Goal: Information Seeking & Learning: Learn about a topic

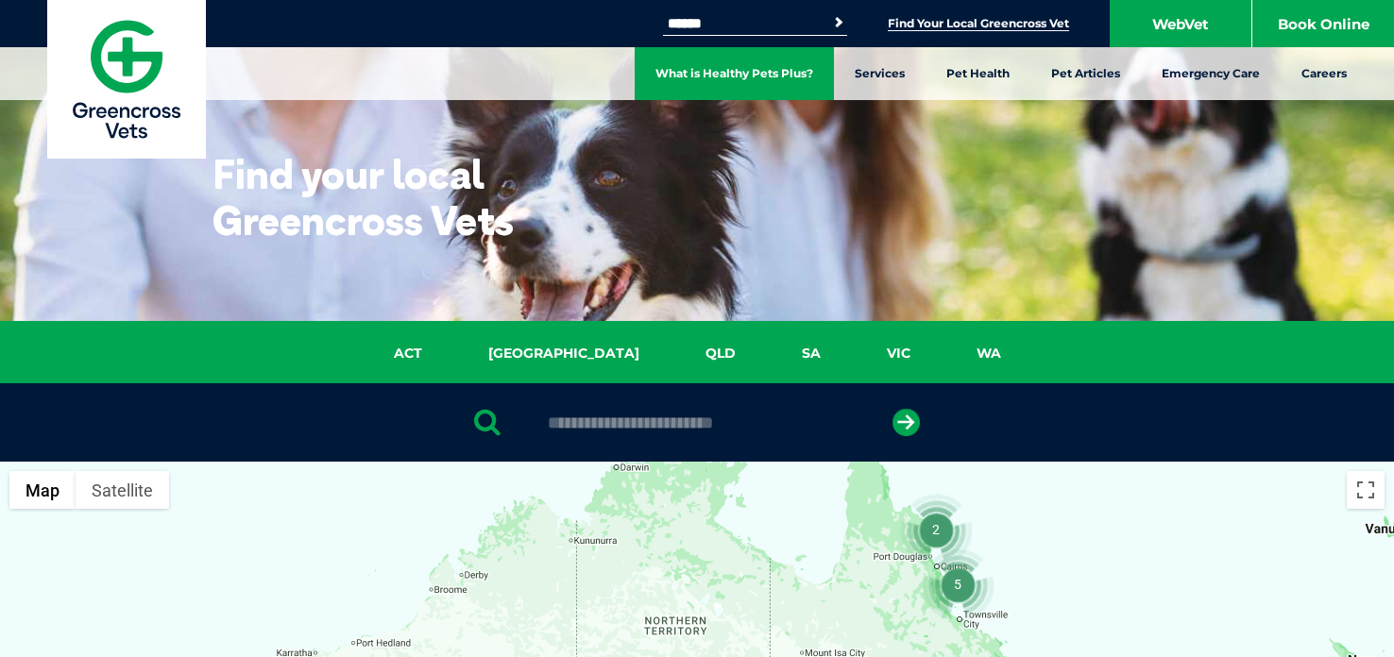
click at [815, 74] on link "What is Healthy Pets Plus?" at bounding box center [734, 73] width 199 height 53
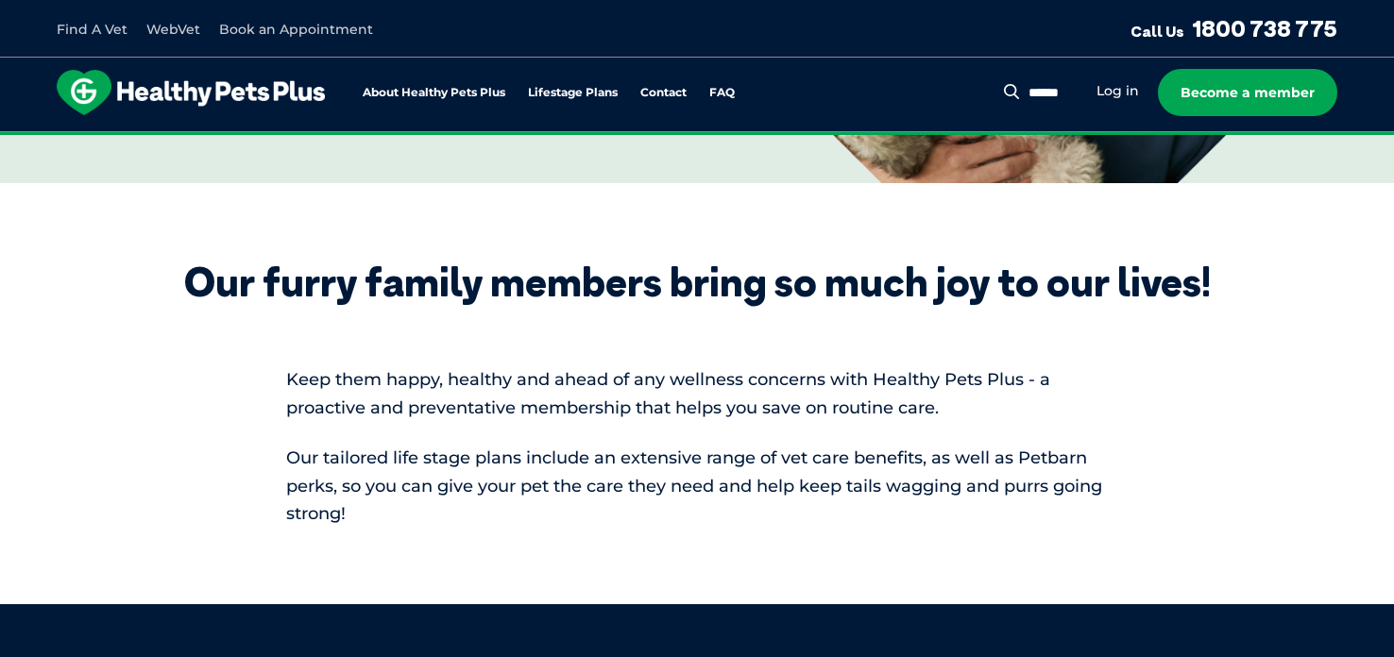
scroll to position [282, 0]
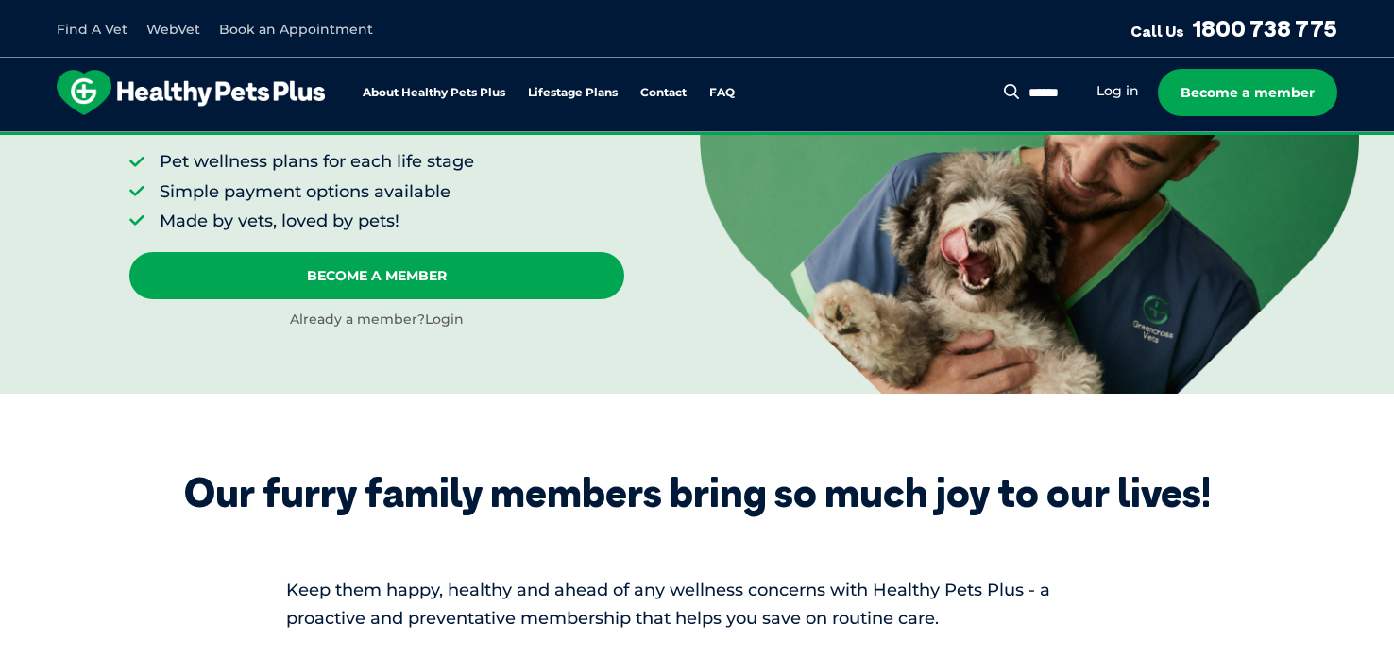
click at [434, 327] on link "Login" at bounding box center [444, 319] width 39 height 17
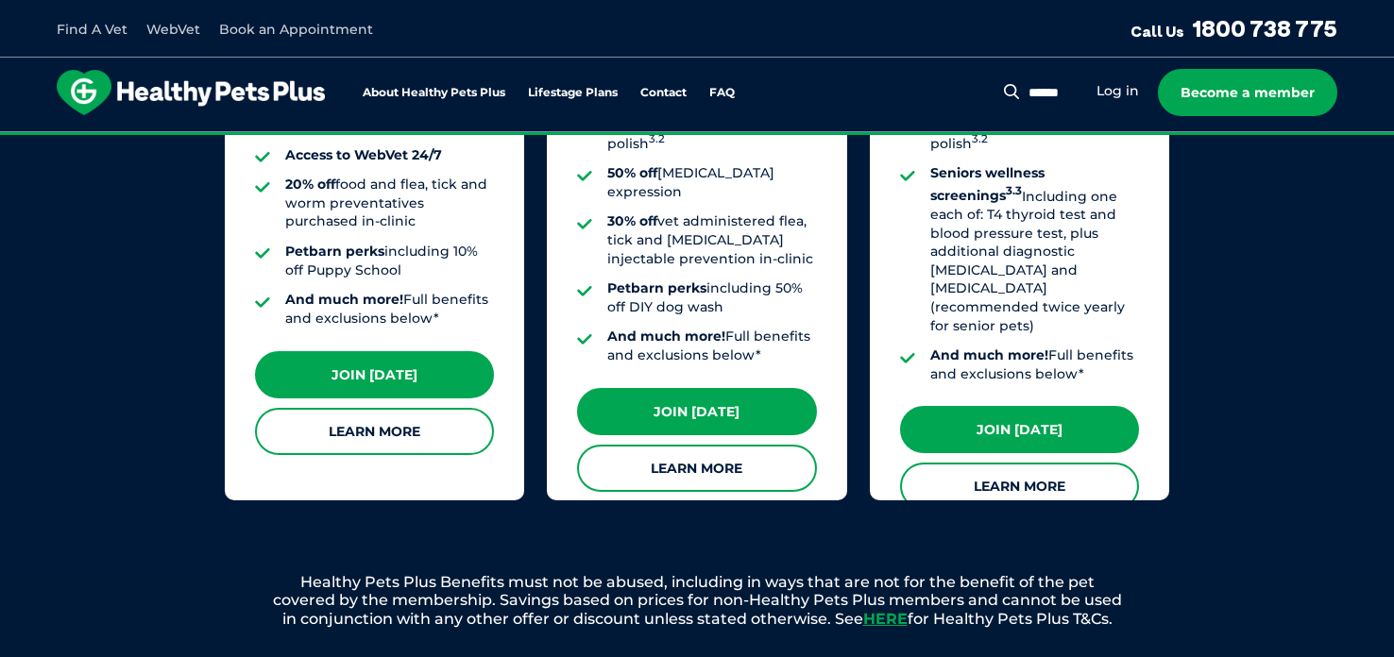
scroll to position [1845, 0]
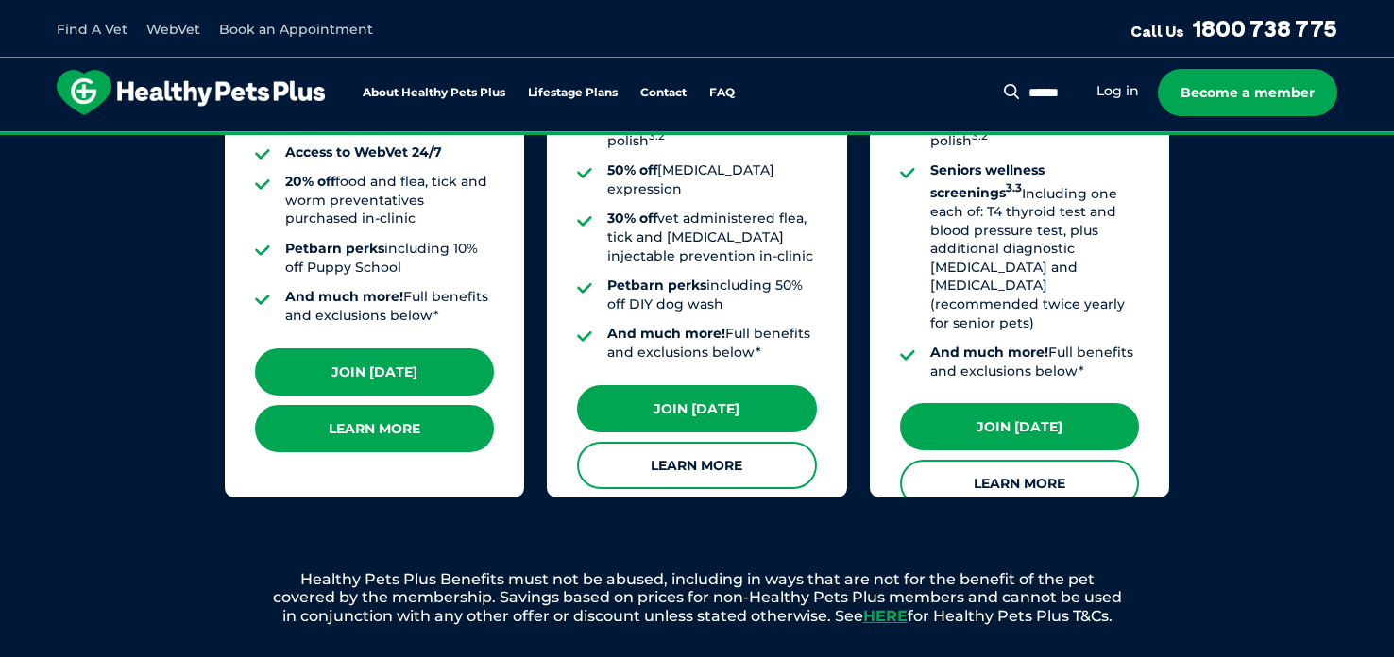
click at [366, 410] on link "Learn More" at bounding box center [374, 428] width 239 height 47
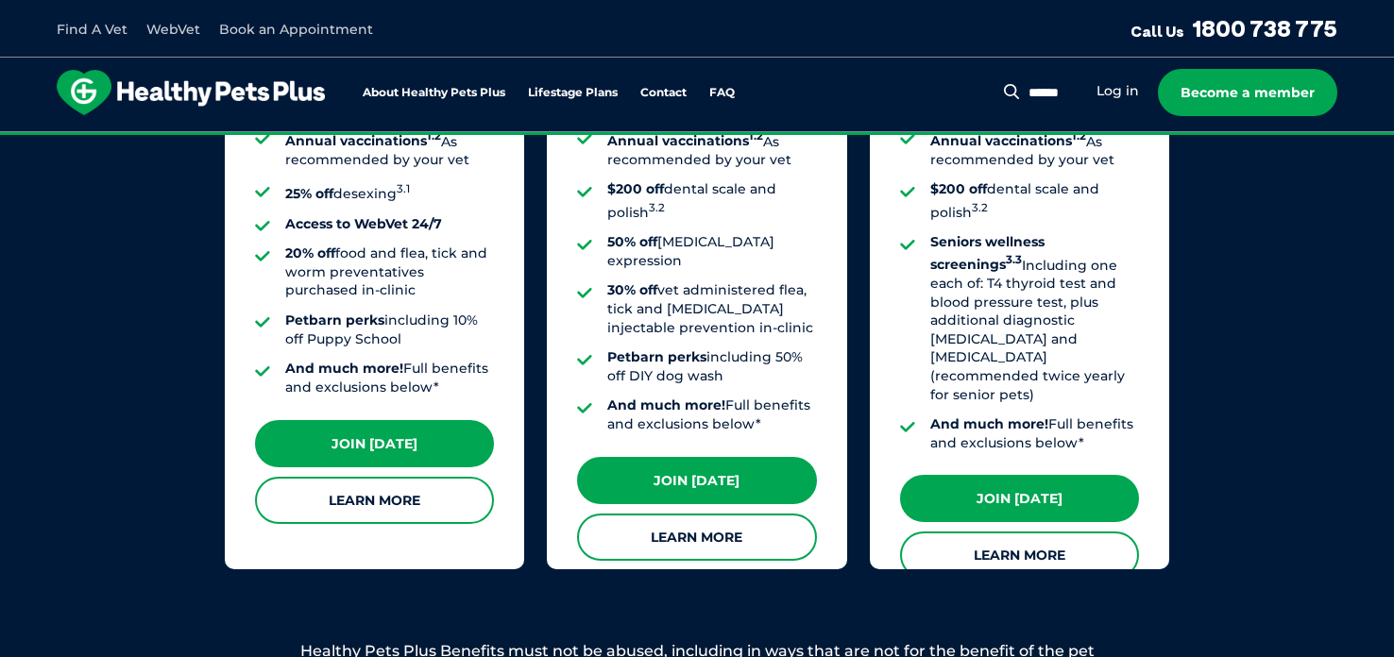
scroll to position [1777, 0]
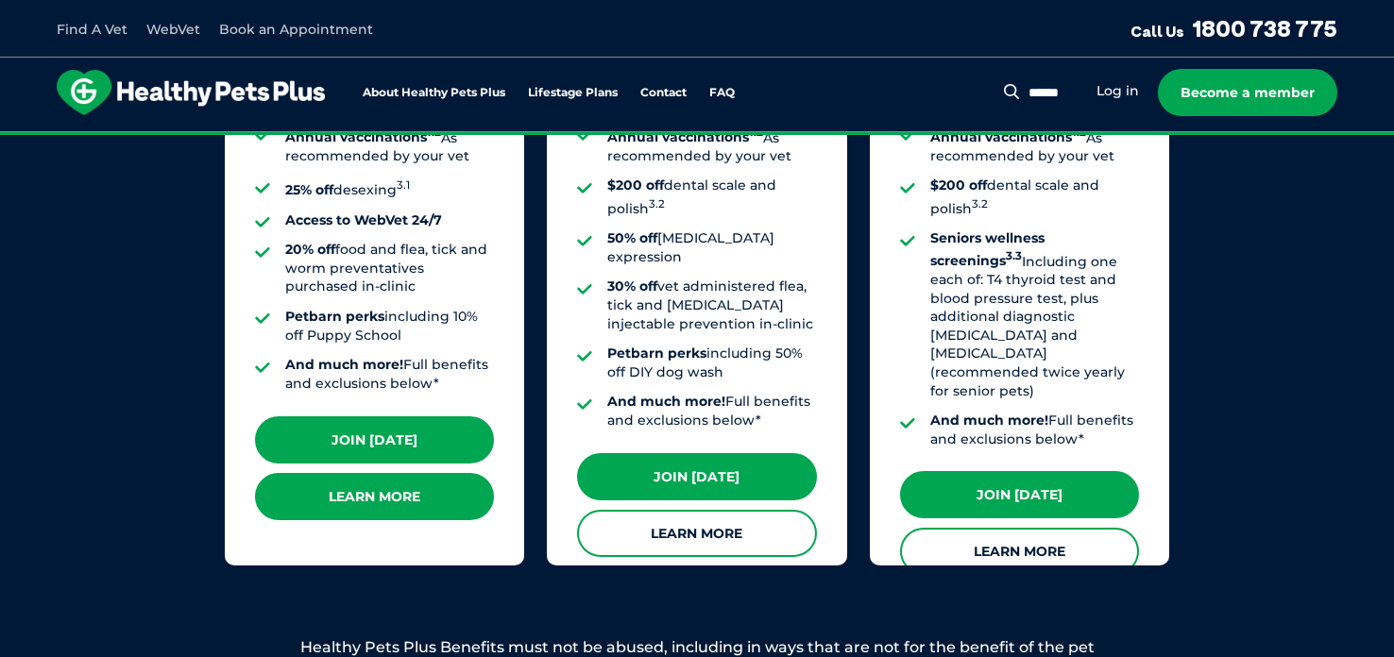
click at [356, 492] on link "Learn More" at bounding box center [374, 496] width 239 height 47
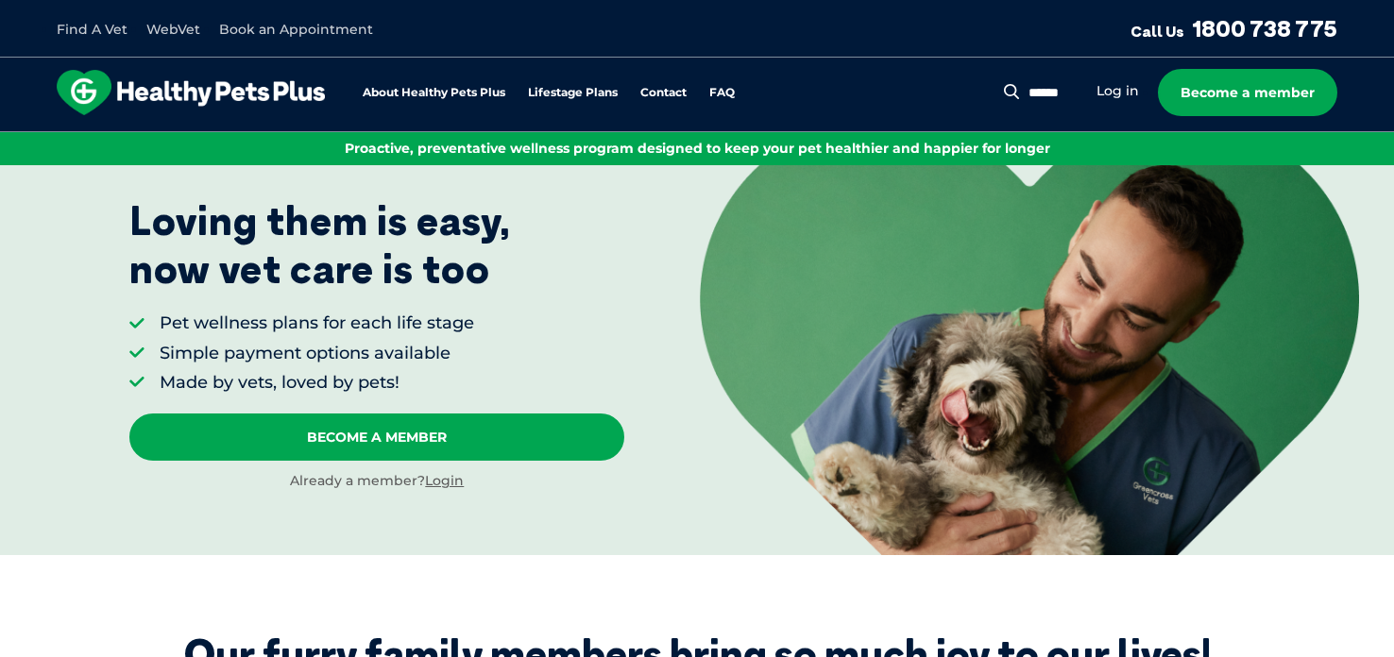
scroll to position [112, 0]
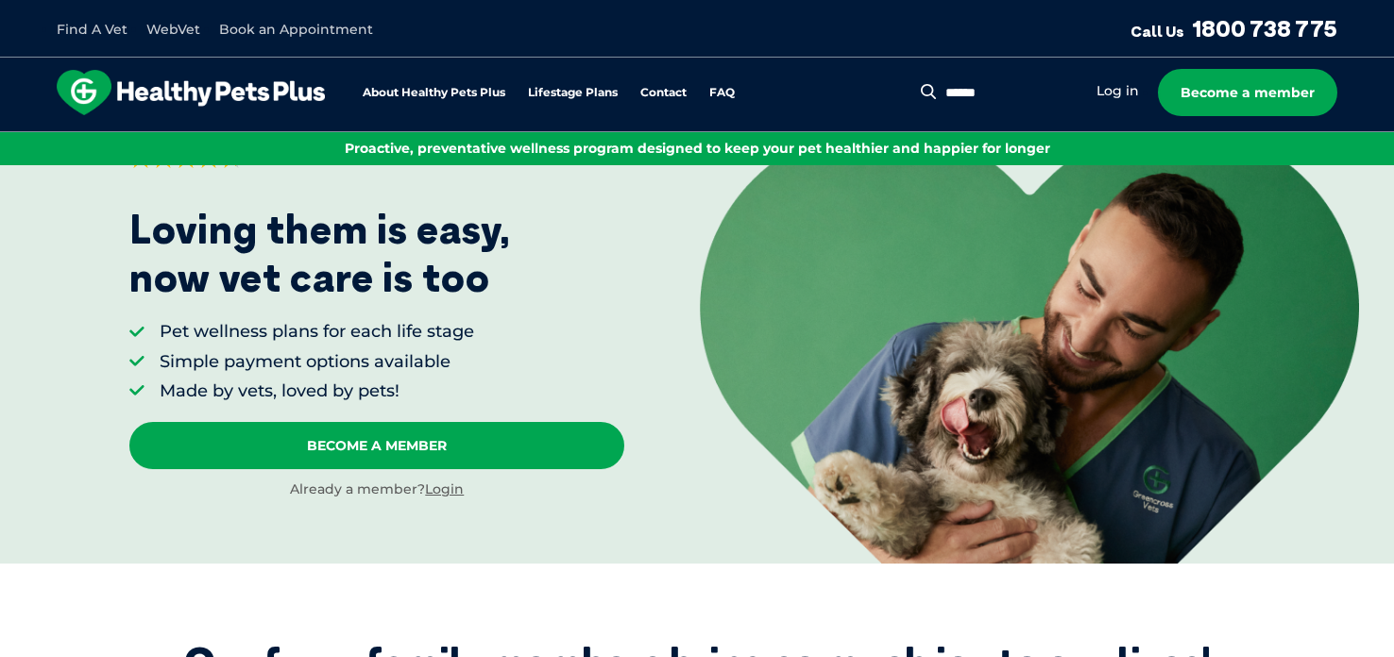
click at [1042, 91] on input "Search for:" at bounding box center [1009, 93] width 137 height 19
type input "*********"
click at [917, 82] on button "Search" at bounding box center [929, 91] width 24 height 19
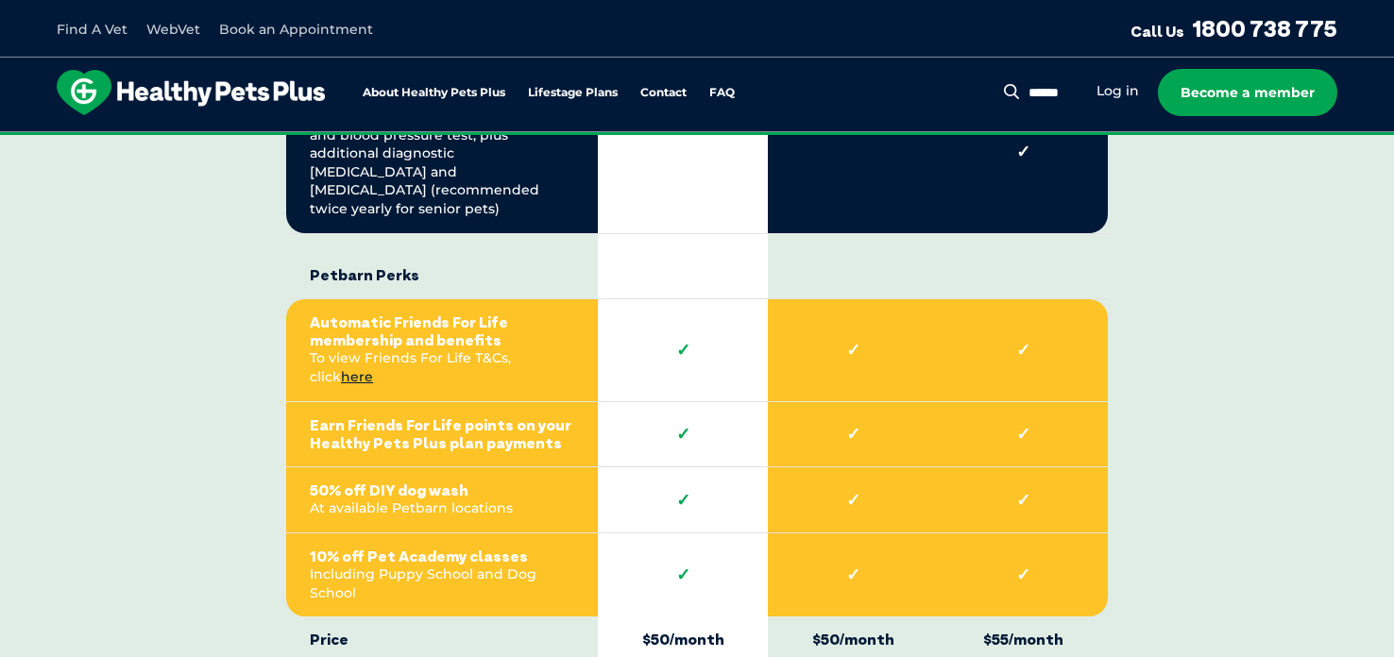
scroll to position [4149, 0]
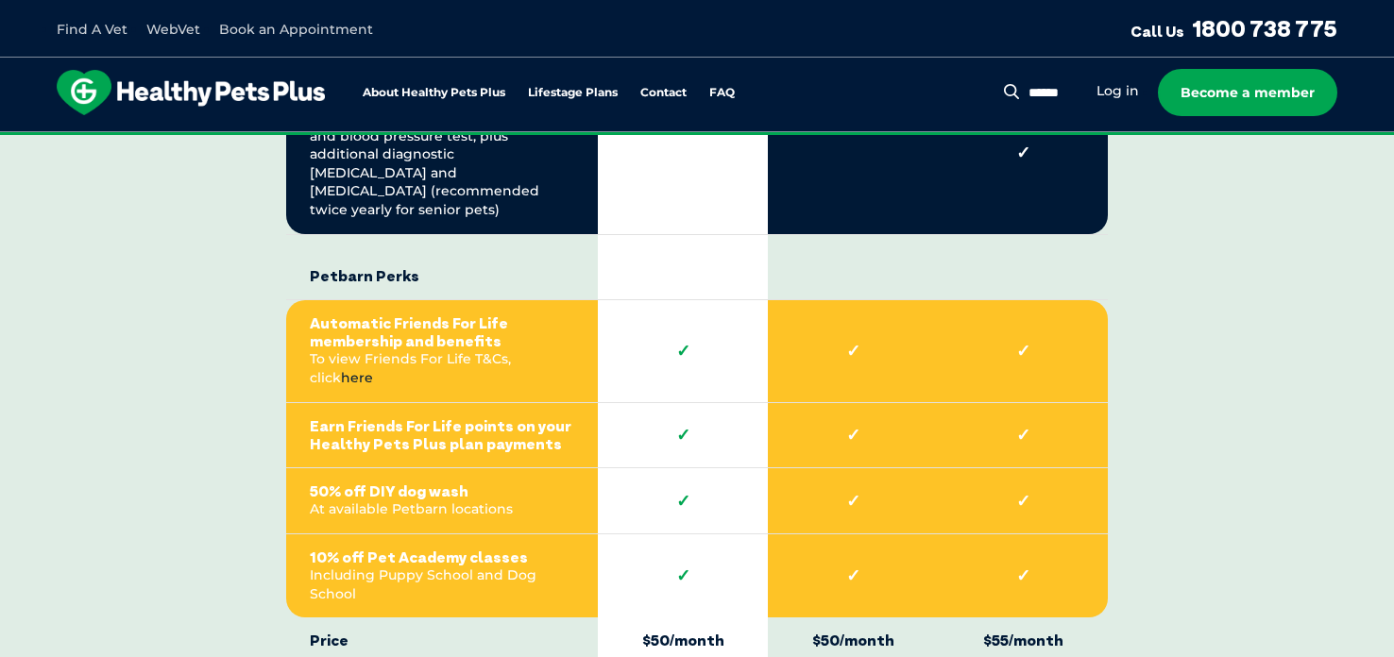
click at [373, 369] on link "here" at bounding box center [357, 377] width 32 height 17
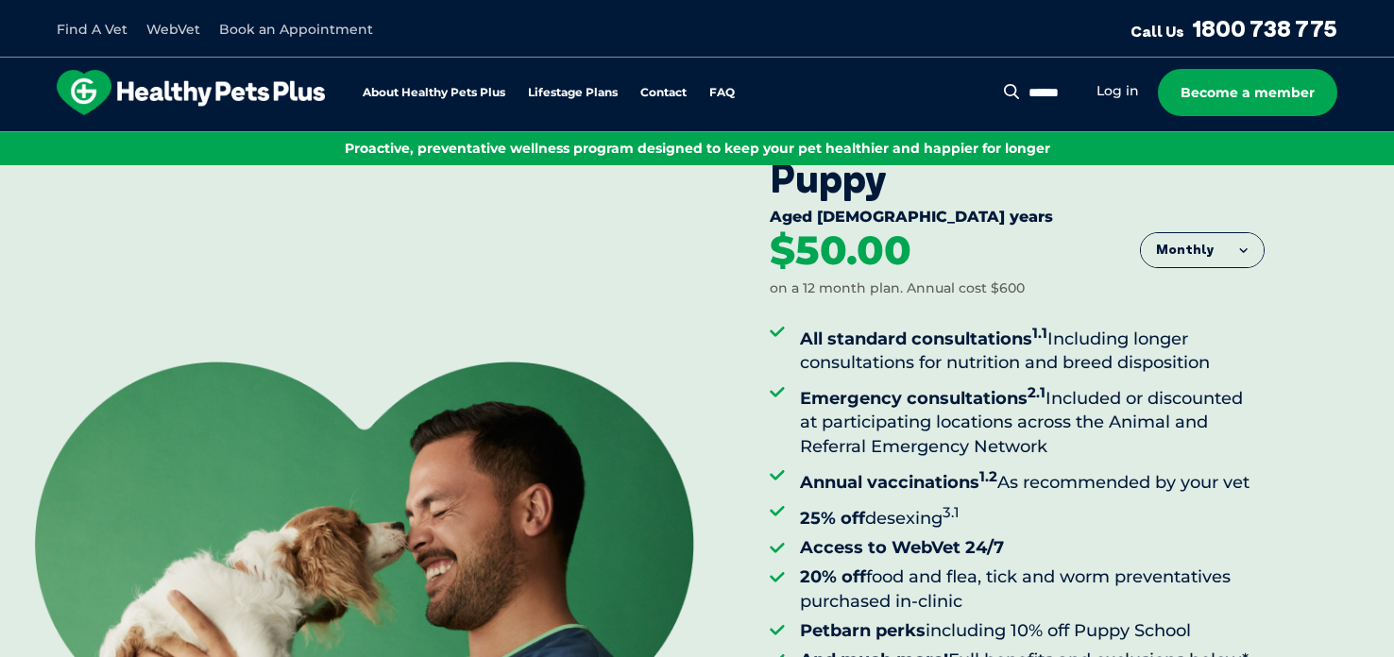
scroll to position [46, 0]
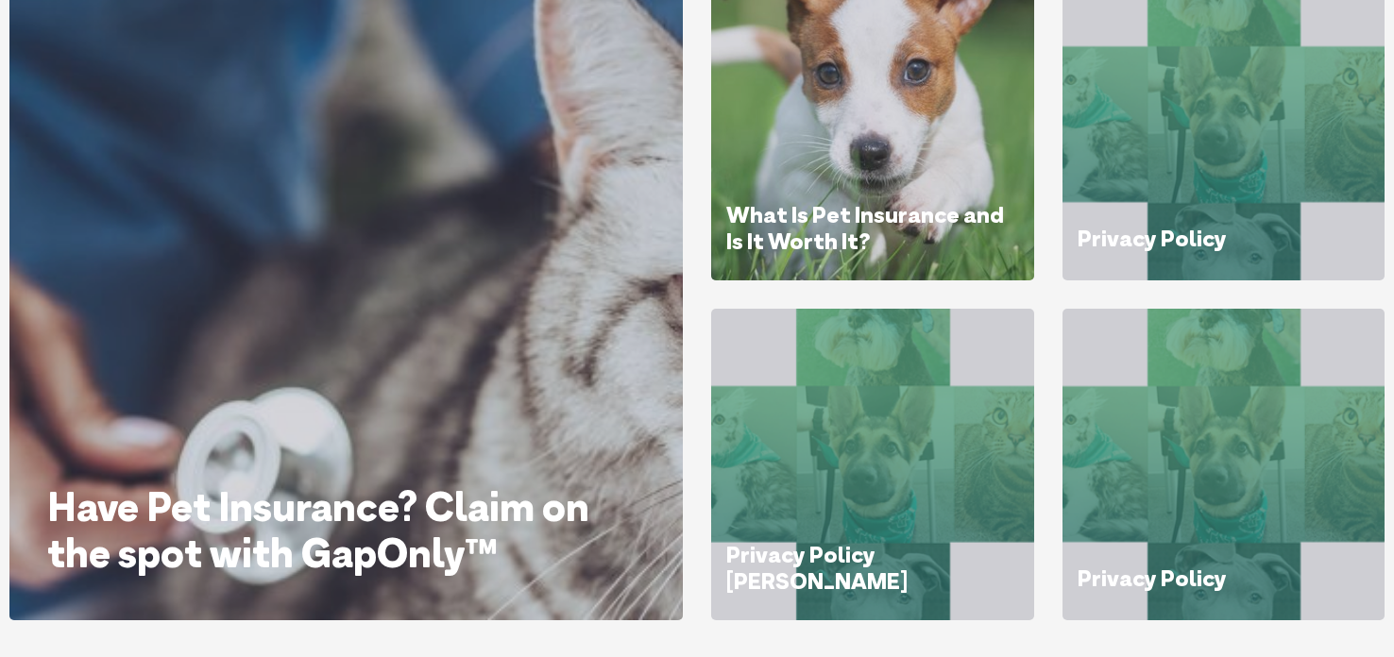
scroll to position [366, 0]
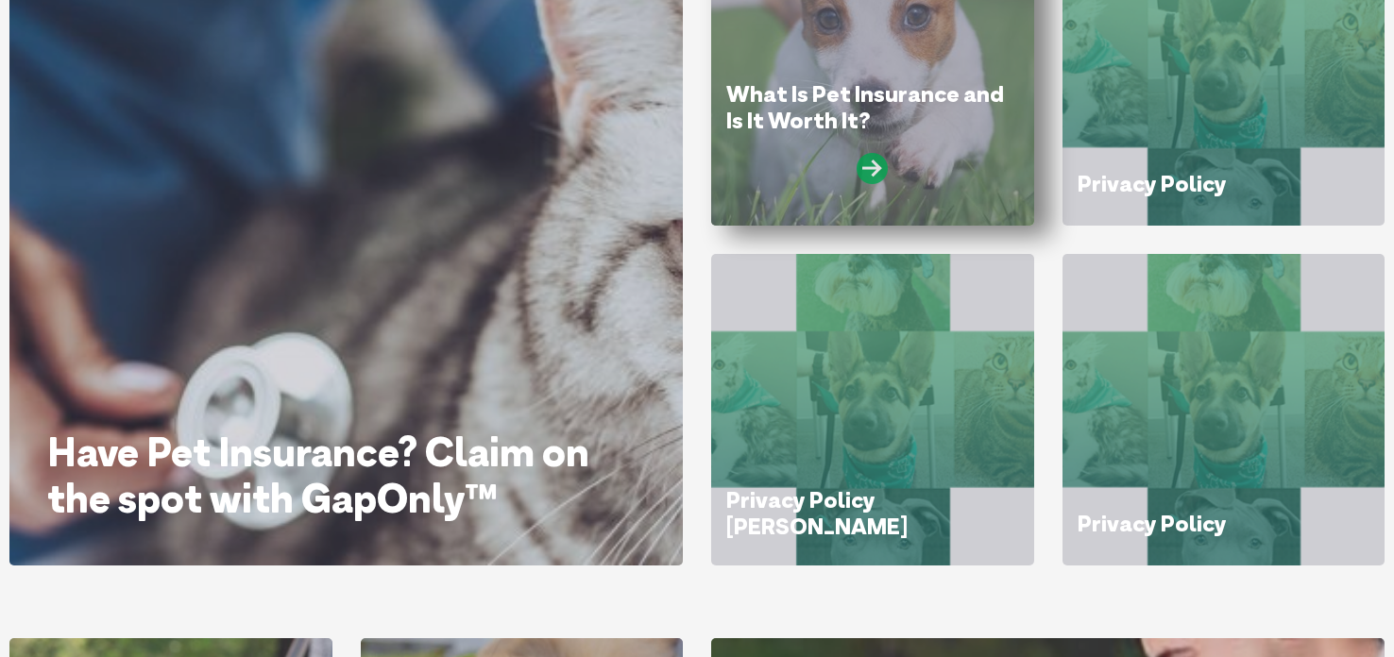
click at [878, 167] on icon at bounding box center [871, 168] width 31 height 31
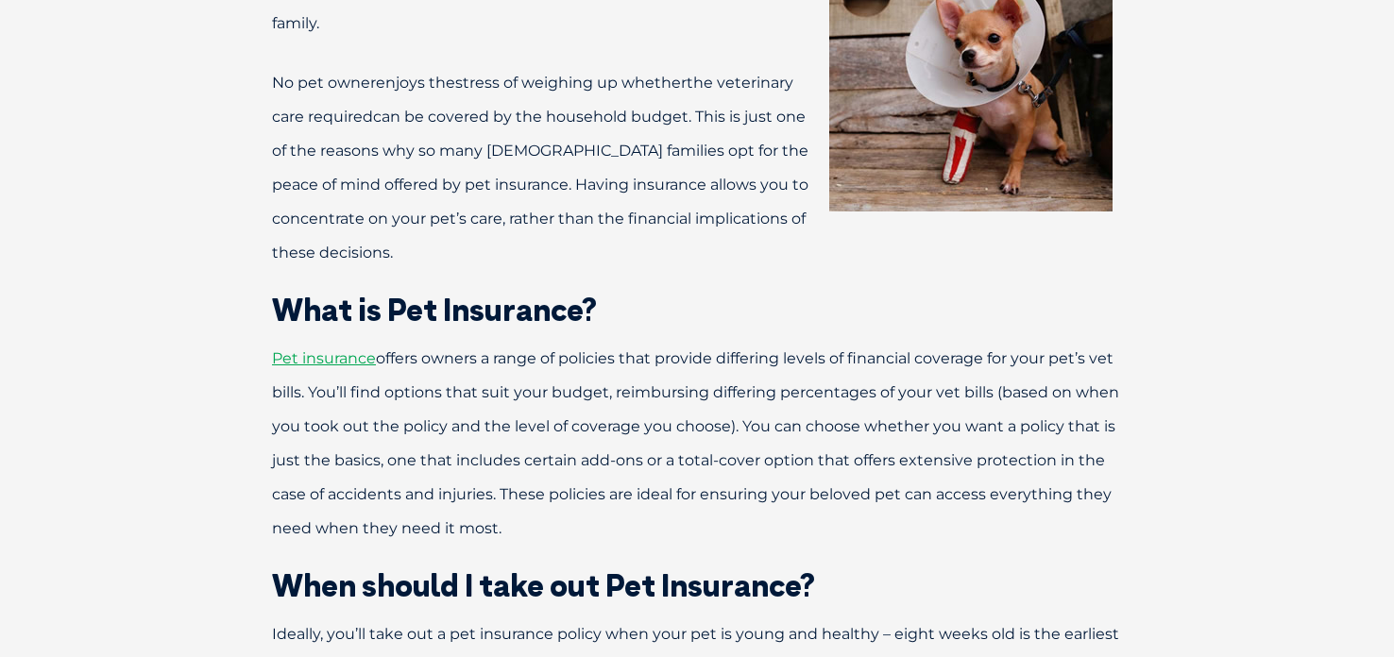
scroll to position [601, 0]
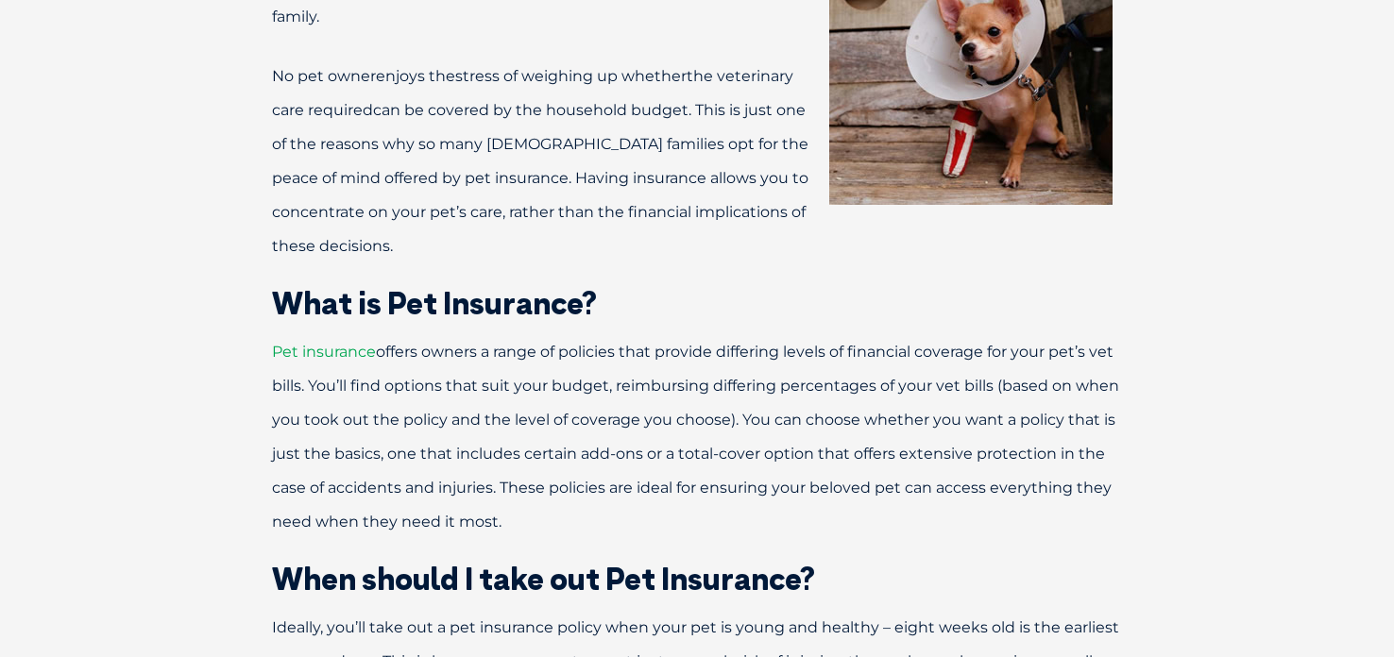
click at [351, 343] on span "Pet insurance" at bounding box center [324, 352] width 104 height 18
